Goal: Navigation & Orientation: Find specific page/section

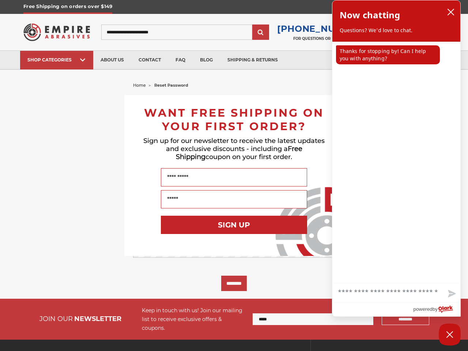
click at [234, 175] on input "Name" at bounding box center [234, 177] width 146 height 18
click at [234, 225] on button "SIGN UP" at bounding box center [234, 225] width 146 height 18
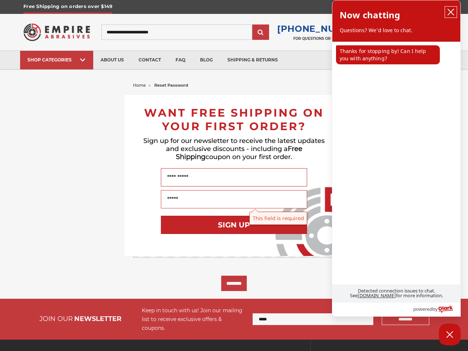
click at [450, 12] on icon "close chatbox" at bounding box center [450, 12] width 6 height 6
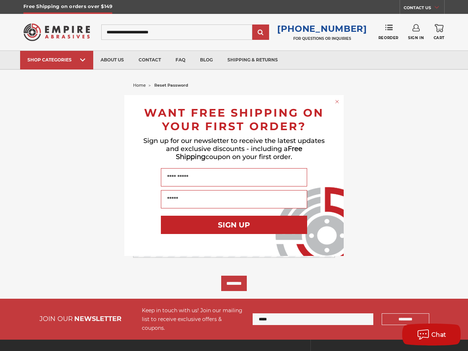
click at [388, 55] on div "Close dialog WANT FREE SHIPPING ON YOUR FIRST ORDER? Sign up for our newsletter…" at bounding box center [234, 175] width 468 height 351
click at [396, 293] on div "Close dialog WANT FREE SHIPPING ON YOUR FIRST ORDER? Sign up for our newsletter…" at bounding box center [234, 175] width 468 height 351
click at [451, 294] on div "Close dialog WANT FREE SHIPPING ON YOUR FIRST ORDER? Sign up for our newsletter…" at bounding box center [234, 175] width 468 height 351
click at [449, 334] on div "Chat" at bounding box center [431, 334] width 37 height 12
